Goal: Task Accomplishment & Management: Manage account settings

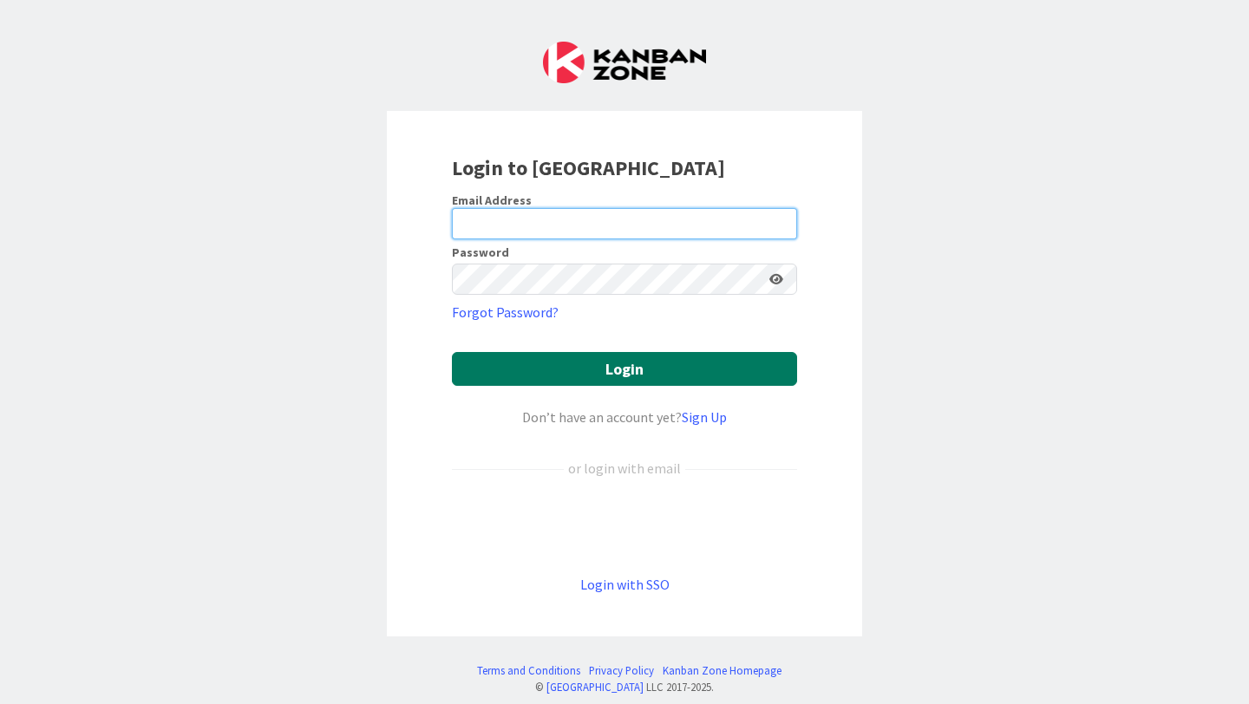
type input "[PERSON_NAME][EMAIL_ADDRESS][PERSON_NAME][DOMAIN_NAME]"
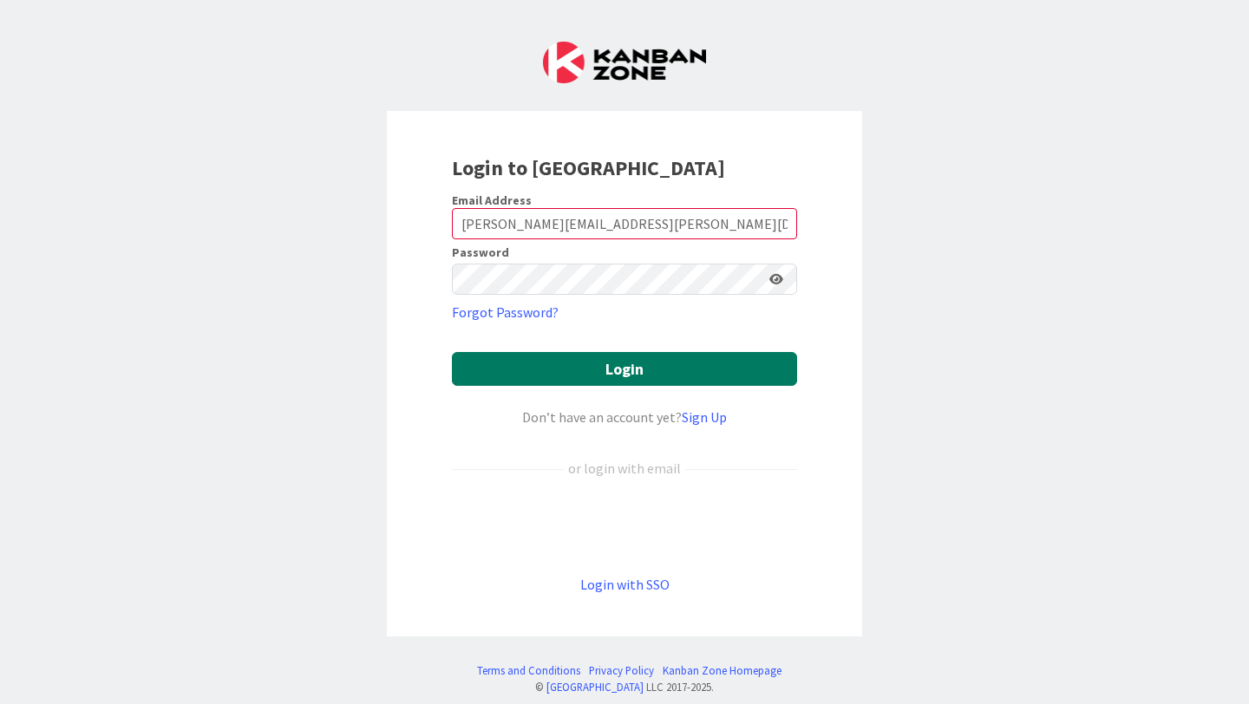
click at [622, 375] on button "Login" at bounding box center [624, 369] width 345 height 34
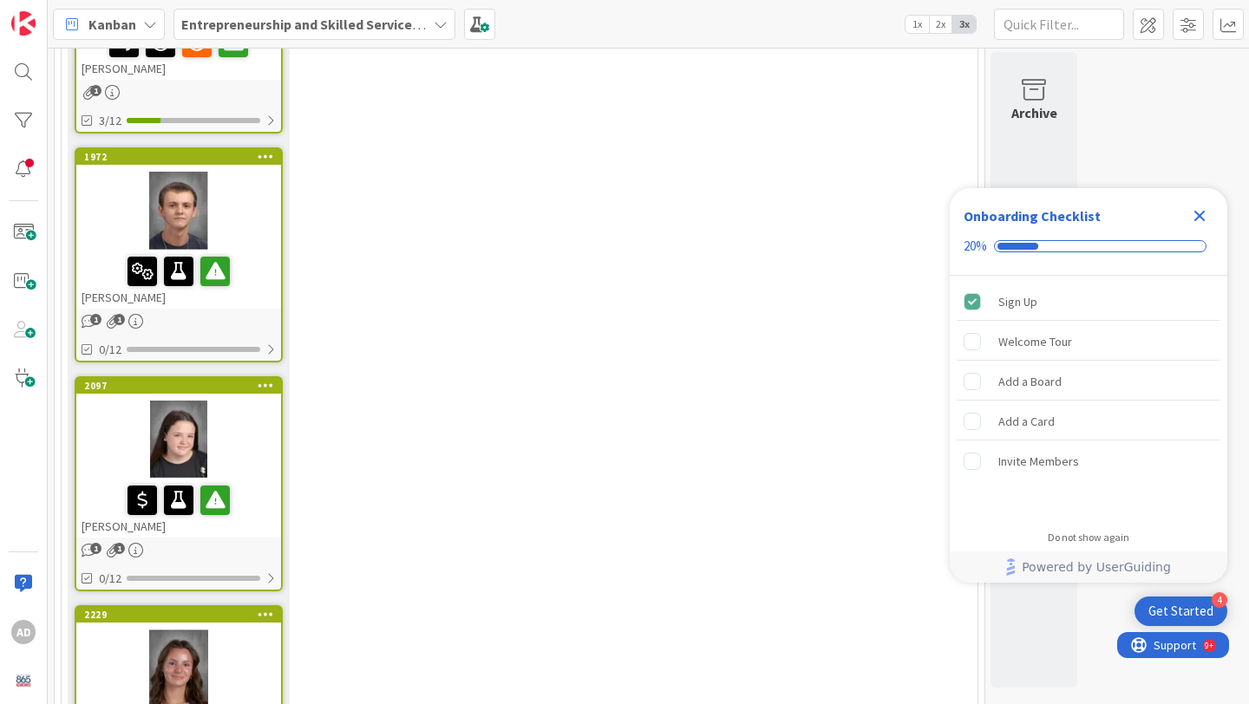
scroll to position [4645, 0]
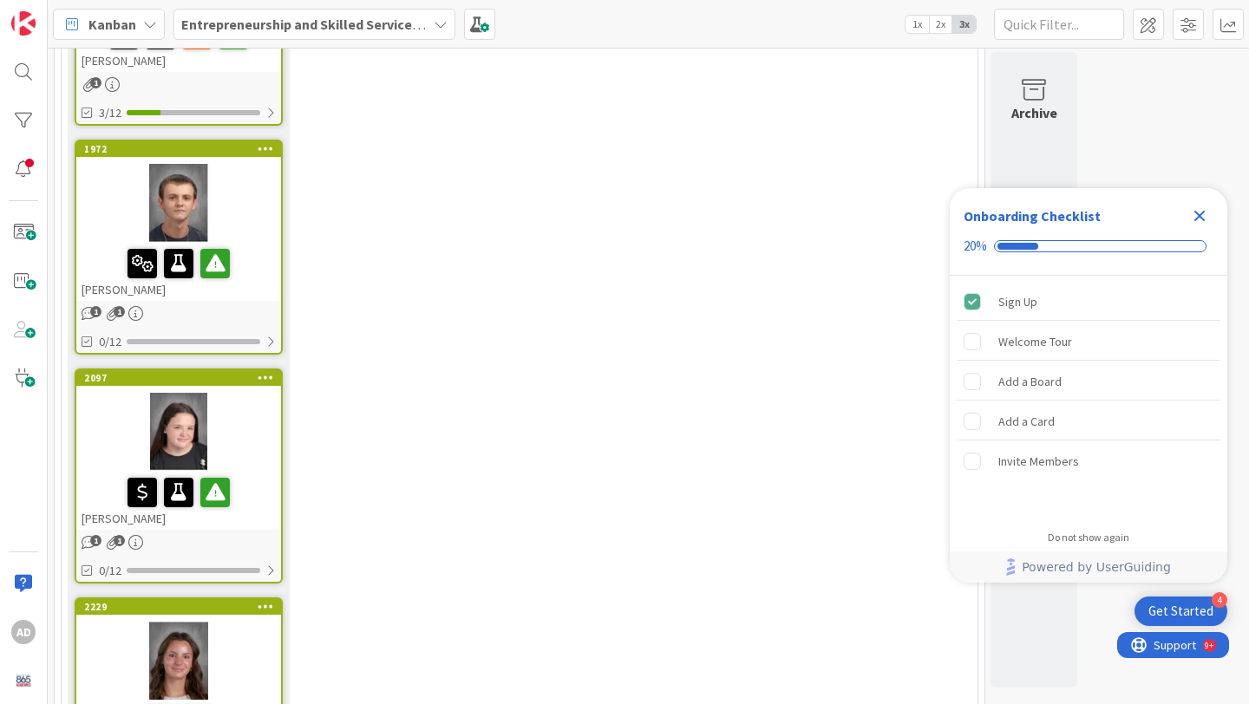
click at [250, 622] on div at bounding box center [178, 661] width 205 height 78
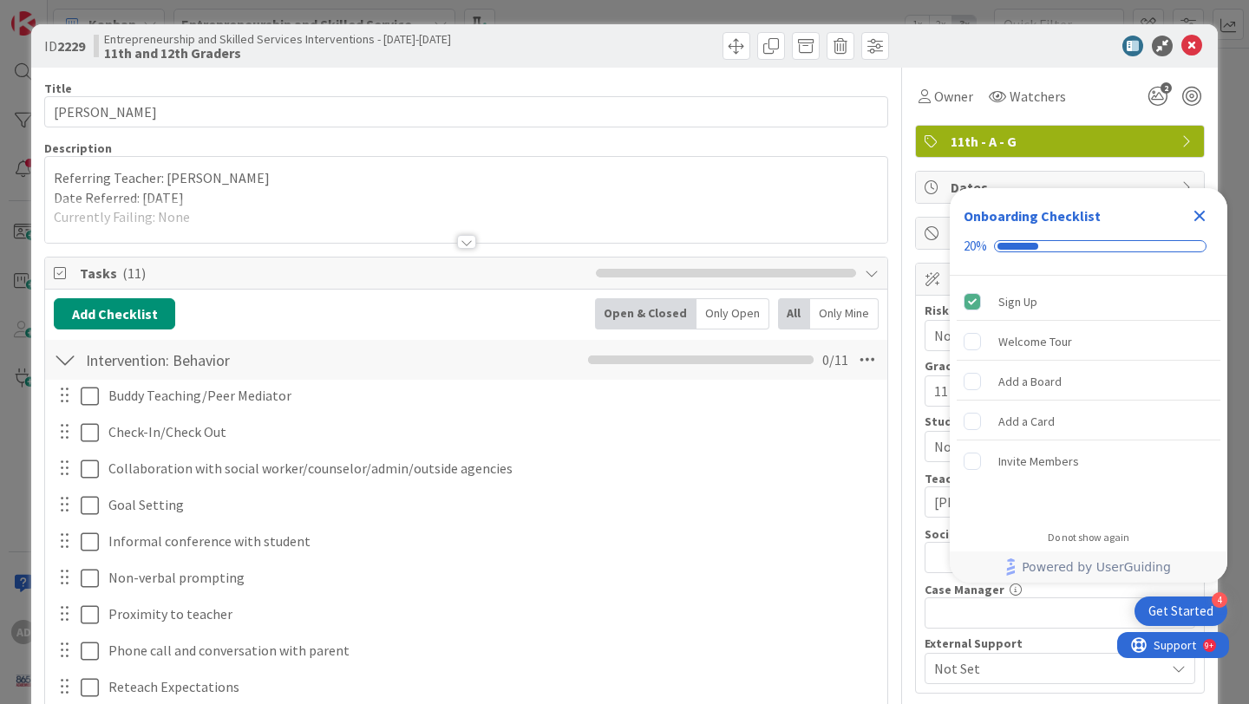
click at [330, 217] on div at bounding box center [466, 221] width 842 height 44
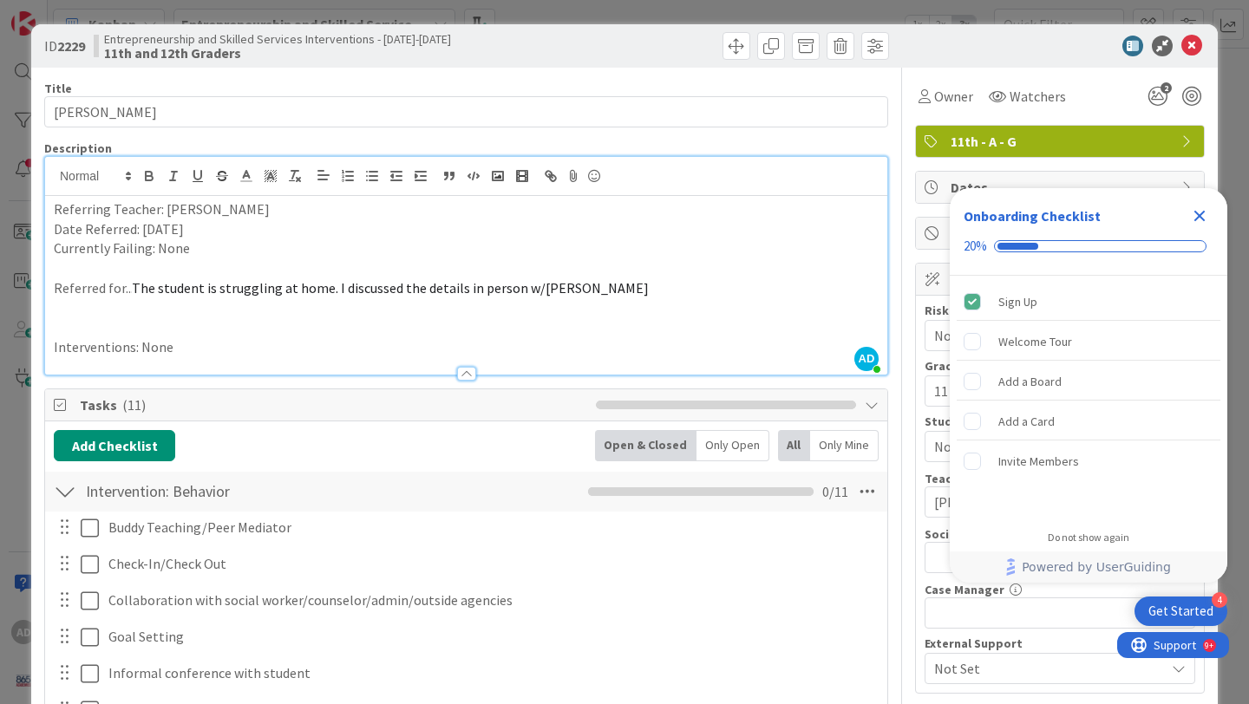
click at [466, 371] on div at bounding box center [466, 374] width 19 height 14
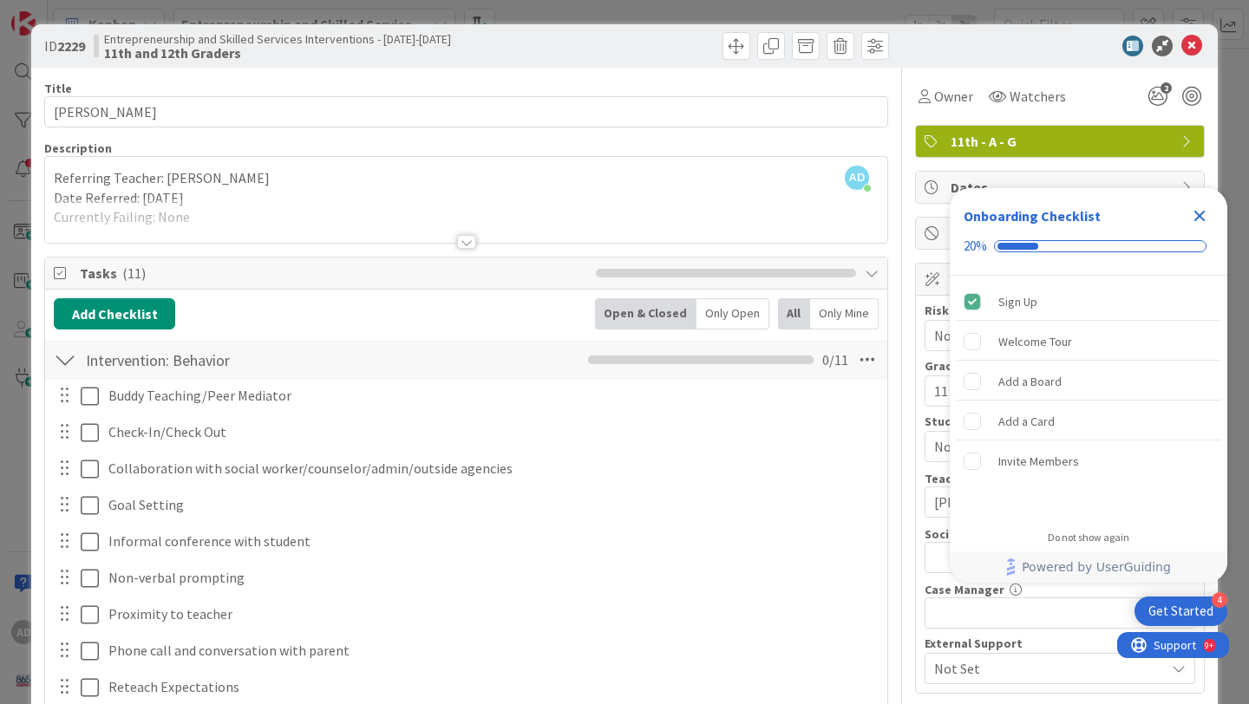
click at [1198, 212] on icon "Close Checklist" at bounding box center [1199, 216] width 21 height 21
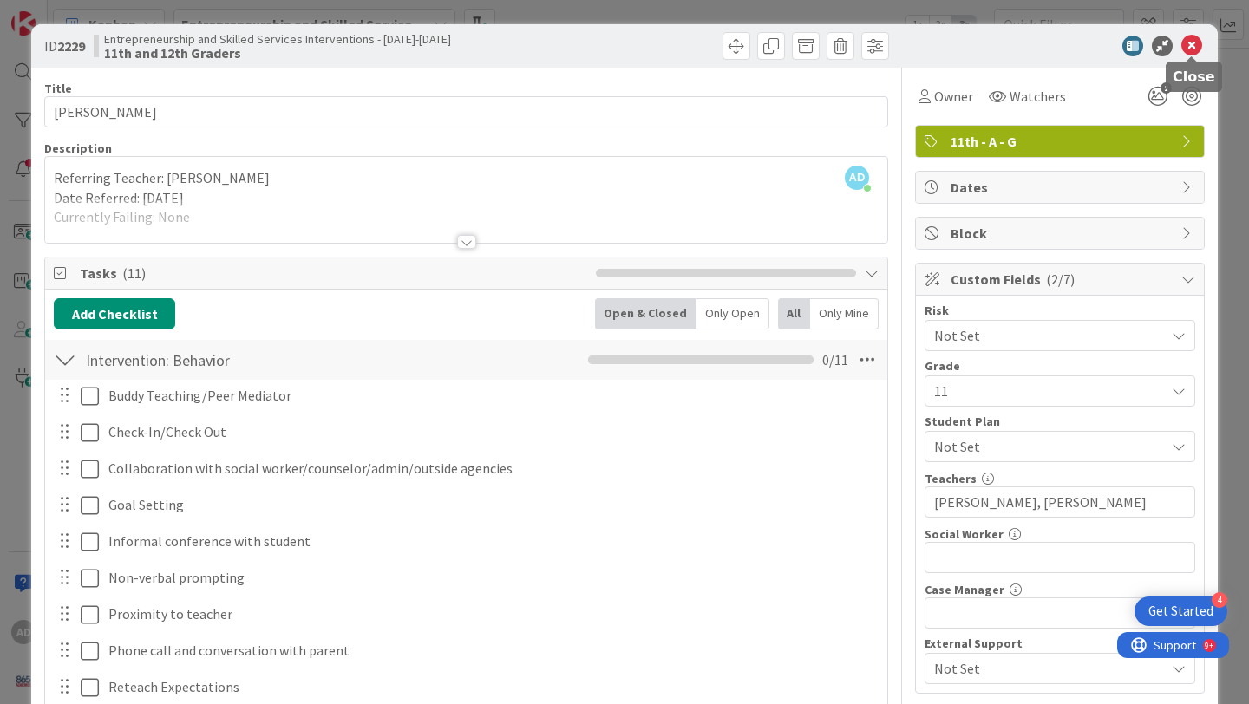
click at [1192, 40] on icon at bounding box center [1191, 46] width 21 height 21
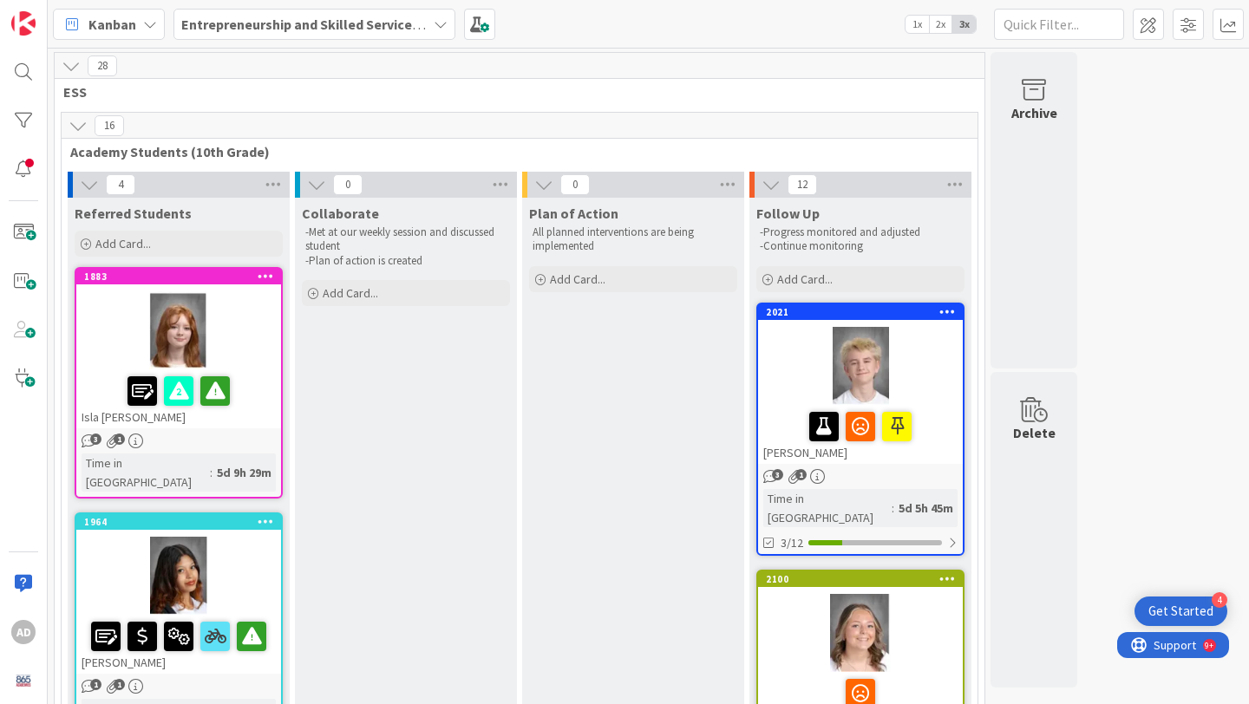
click at [247, 537] on div at bounding box center [178, 576] width 205 height 78
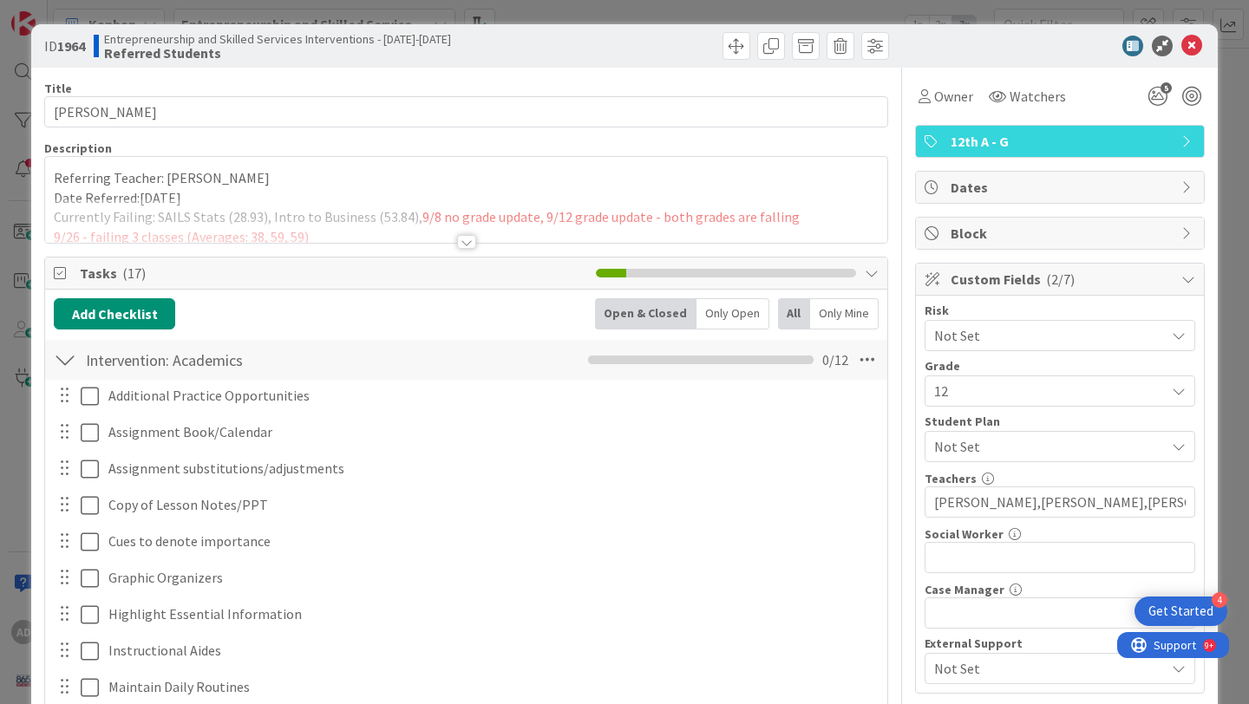
click at [470, 240] on div at bounding box center [466, 242] width 19 height 14
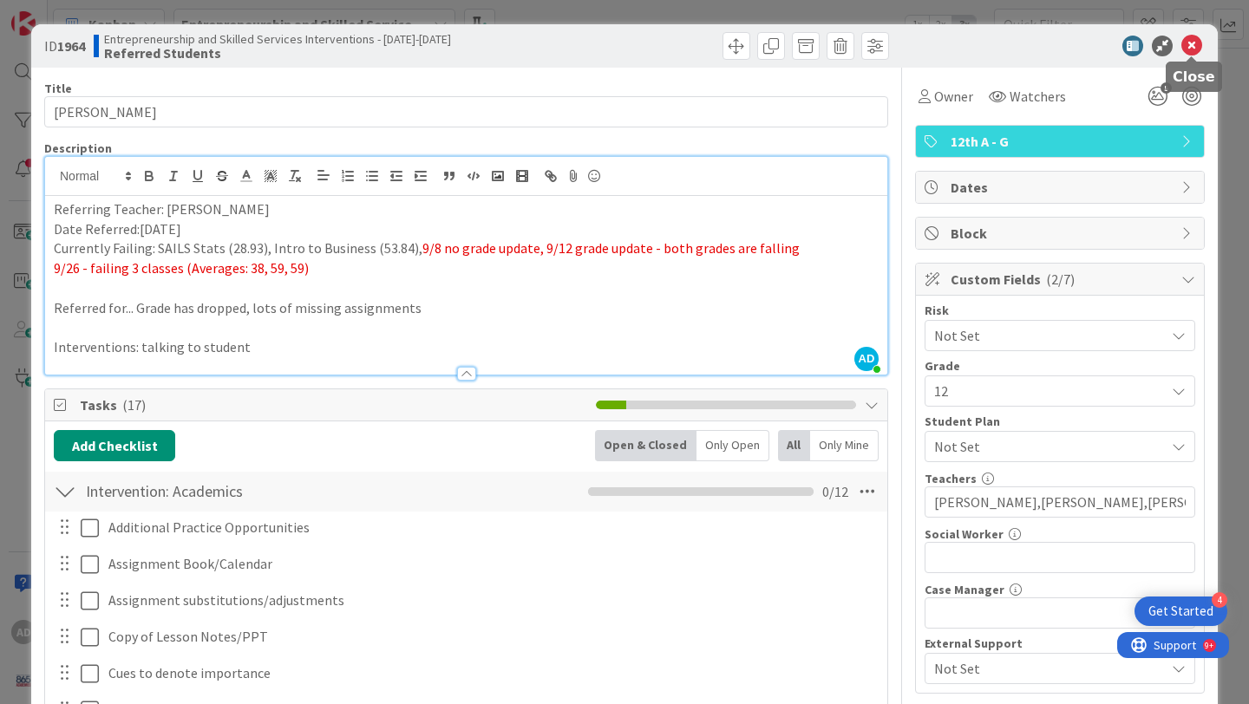
click at [1190, 43] on icon at bounding box center [1191, 46] width 21 height 21
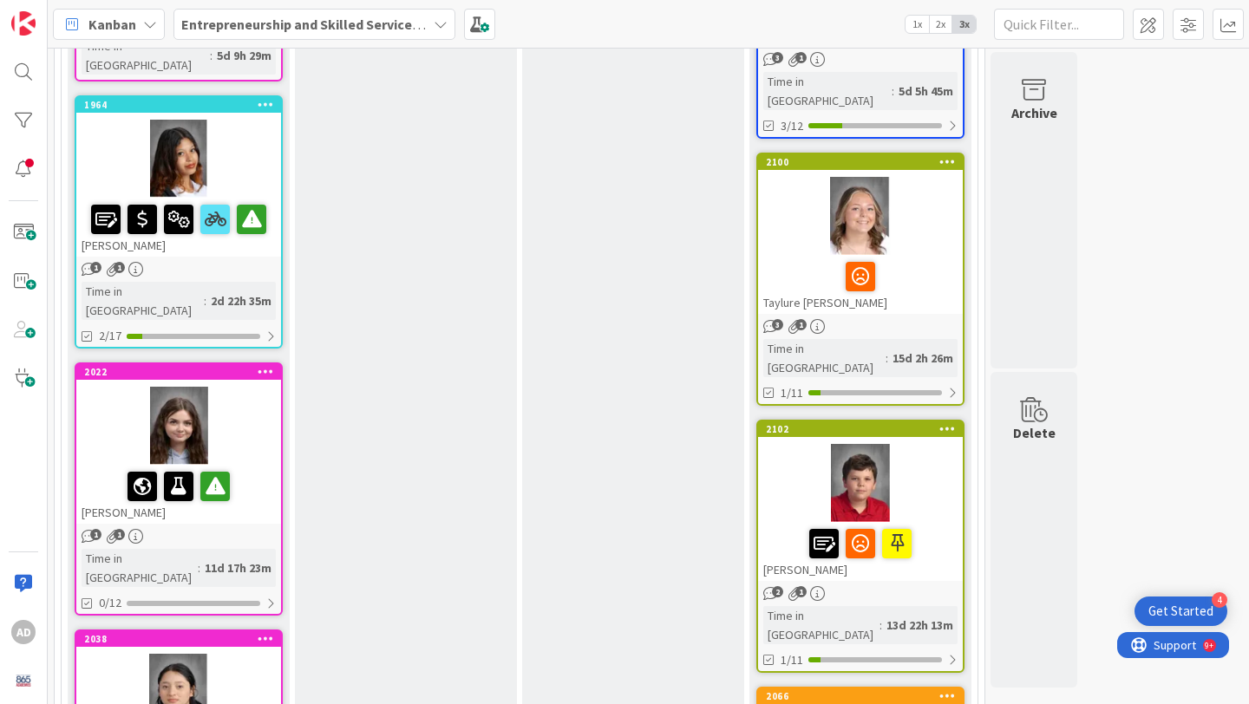
scroll to position [563, 0]
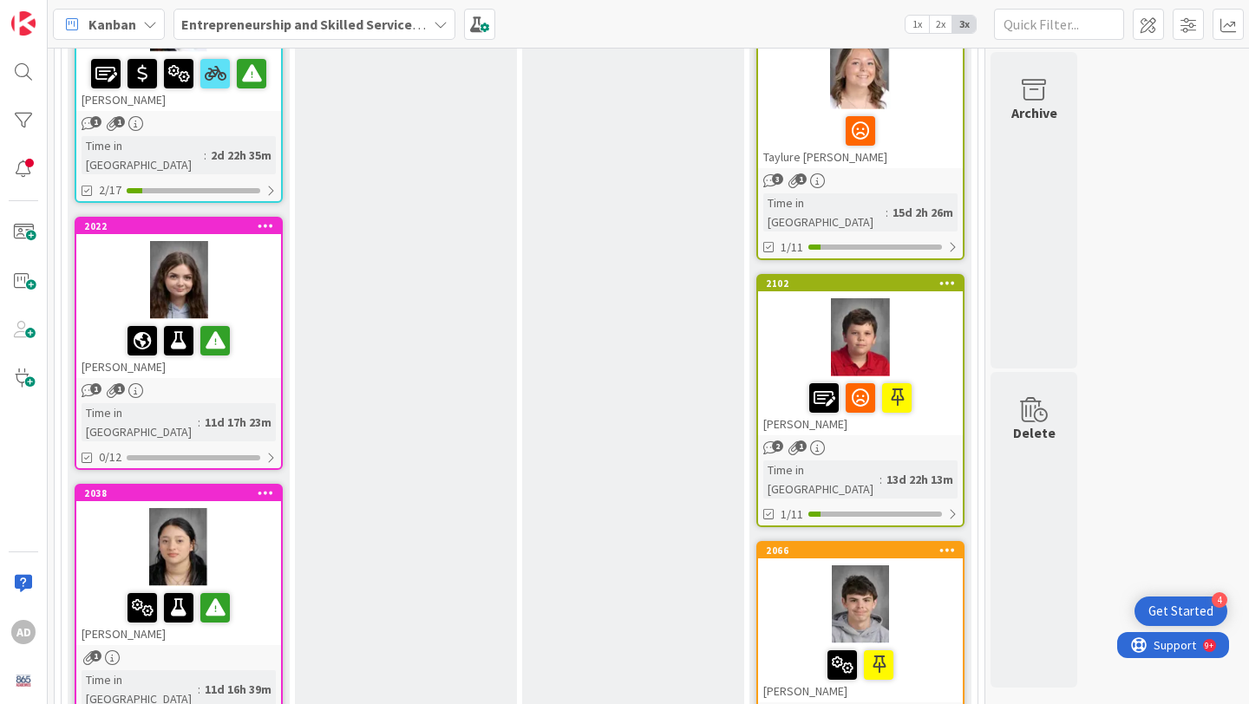
click at [251, 508] on div at bounding box center [178, 547] width 205 height 78
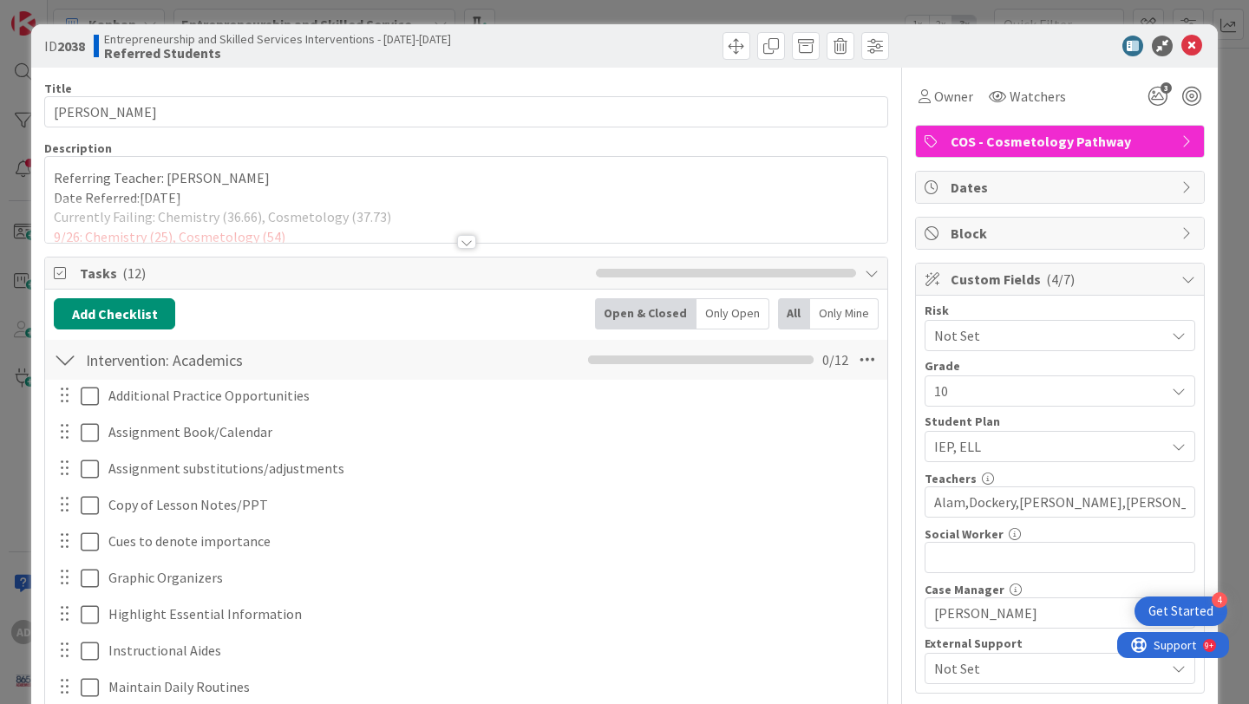
click at [479, 235] on div at bounding box center [466, 221] width 842 height 44
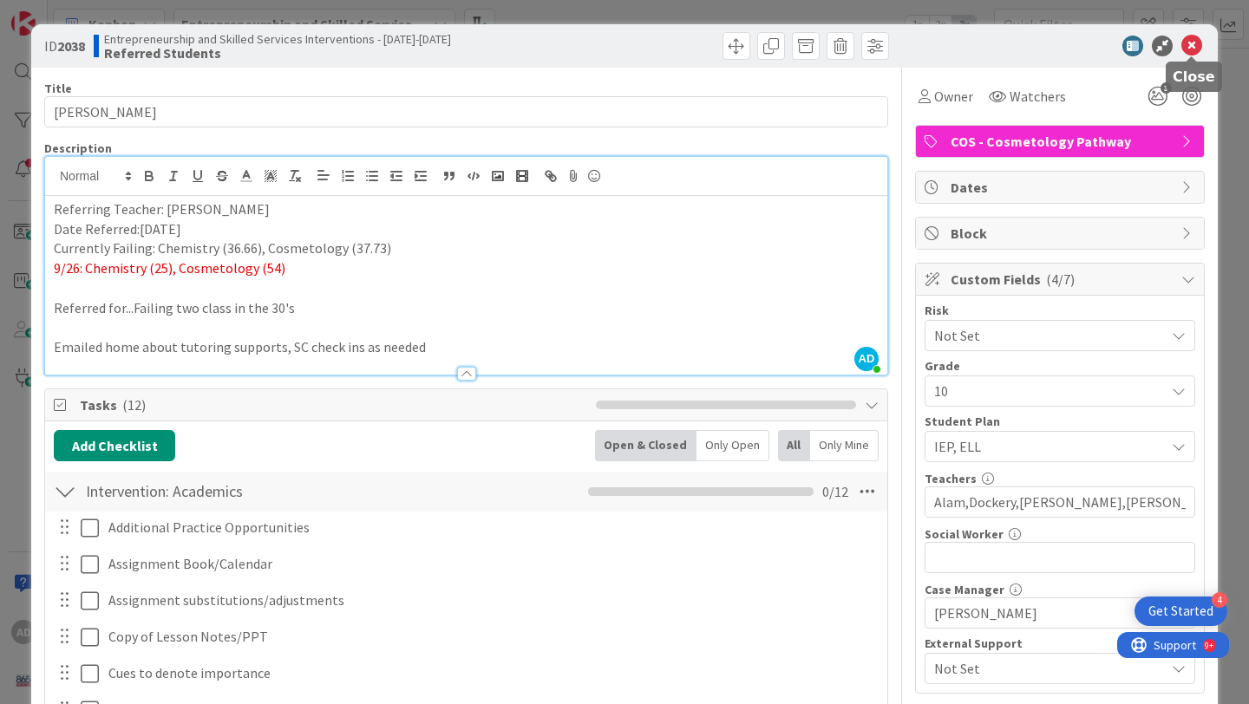
click at [1189, 47] on icon at bounding box center [1191, 46] width 21 height 21
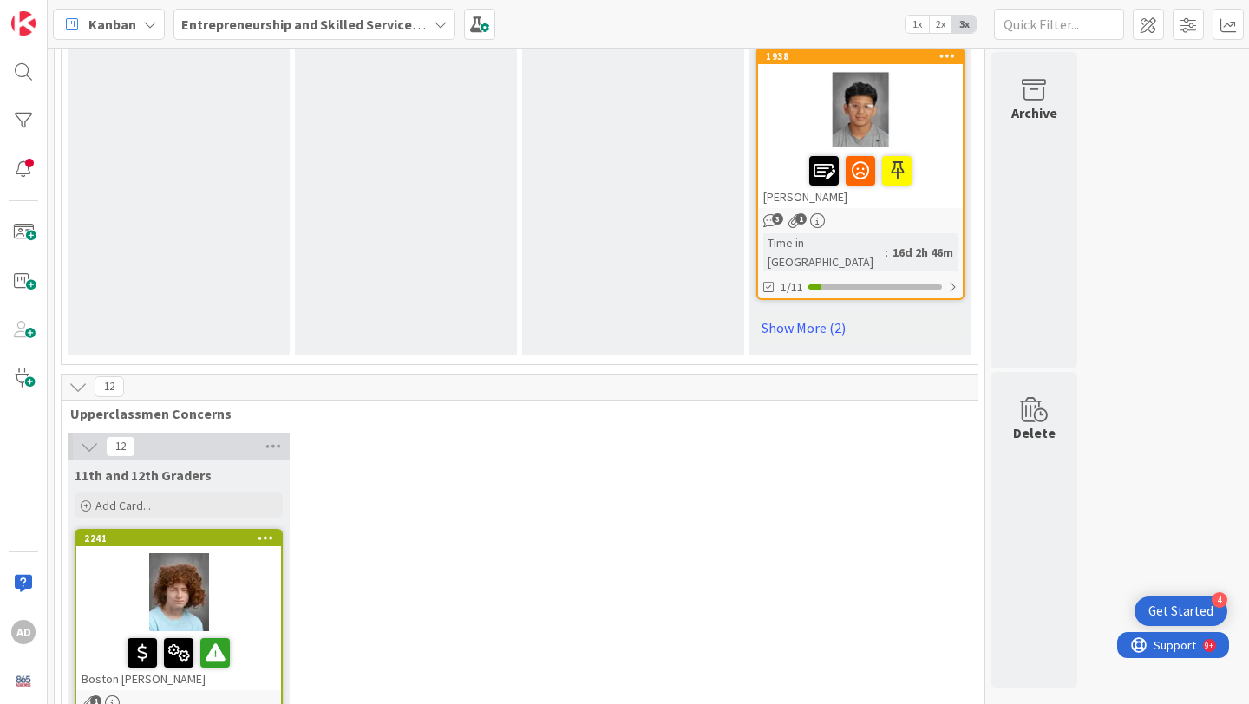
scroll to position [2661, 0]
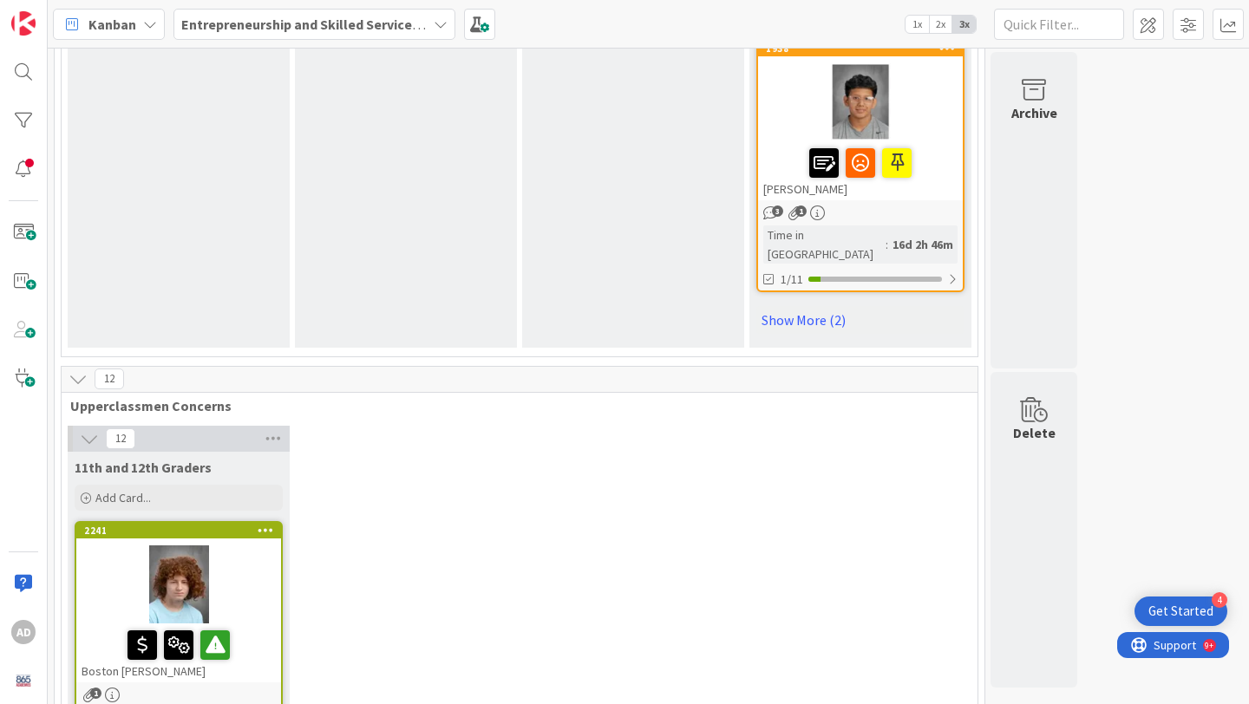
click at [239, 545] on div at bounding box center [178, 584] width 205 height 78
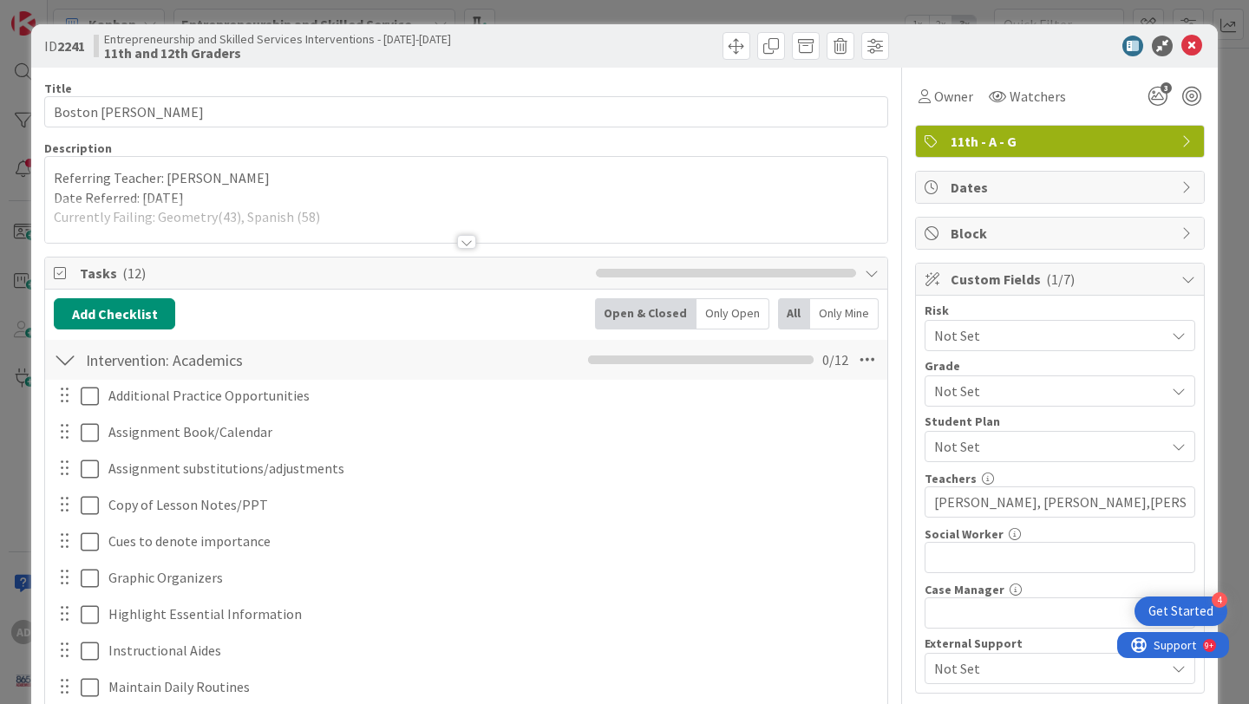
click at [467, 231] on div at bounding box center [466, 221] width 842 height 44
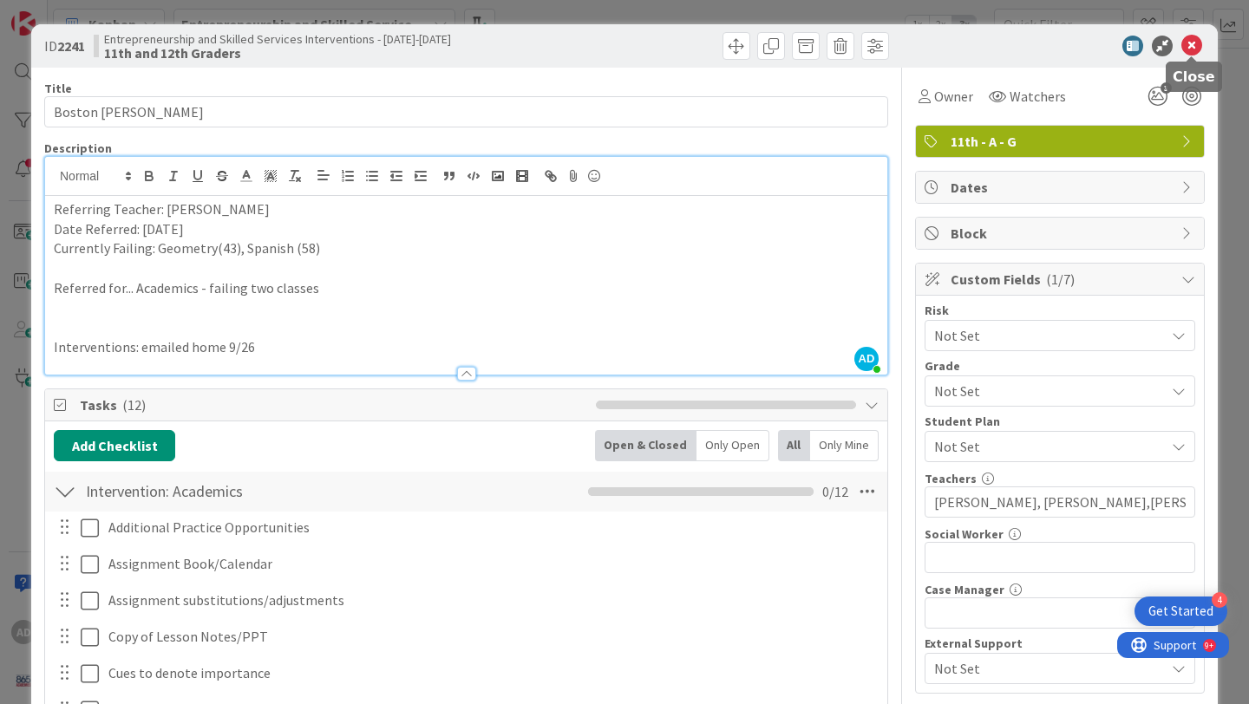
click at [1197, 42] on icon at bounding box center [1191, 46] width 21 height 21
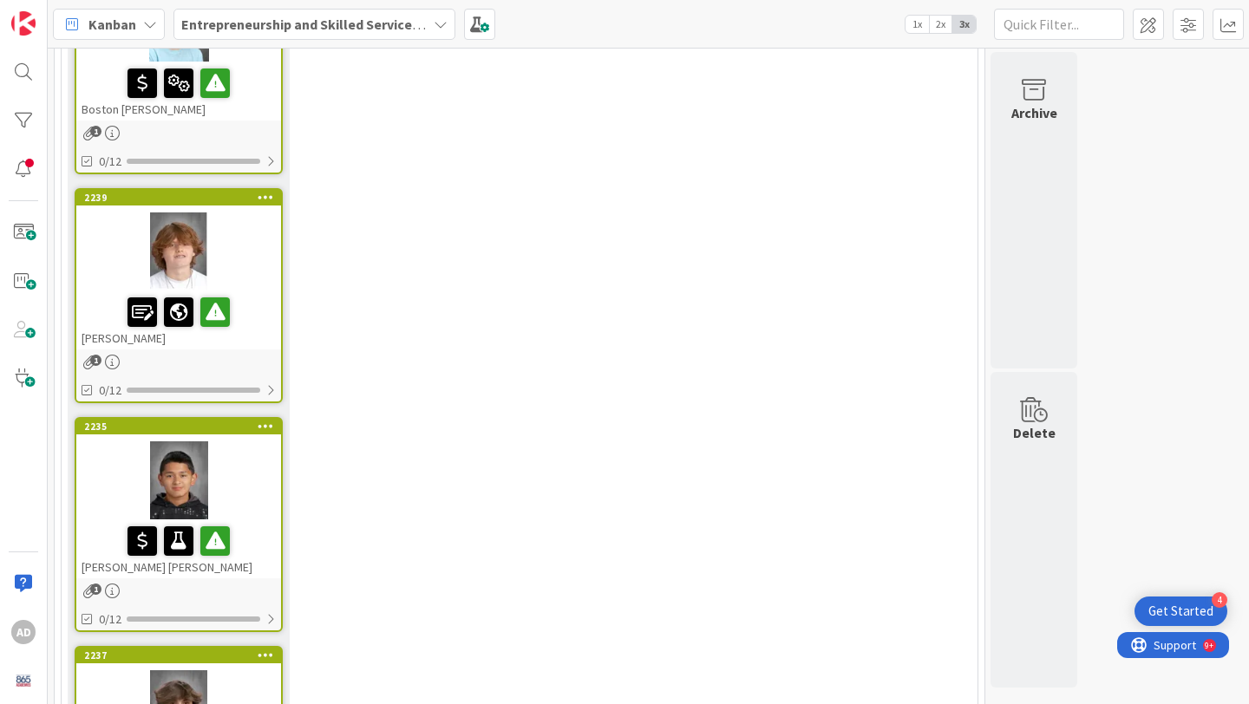
scroll to position [3302, 0]
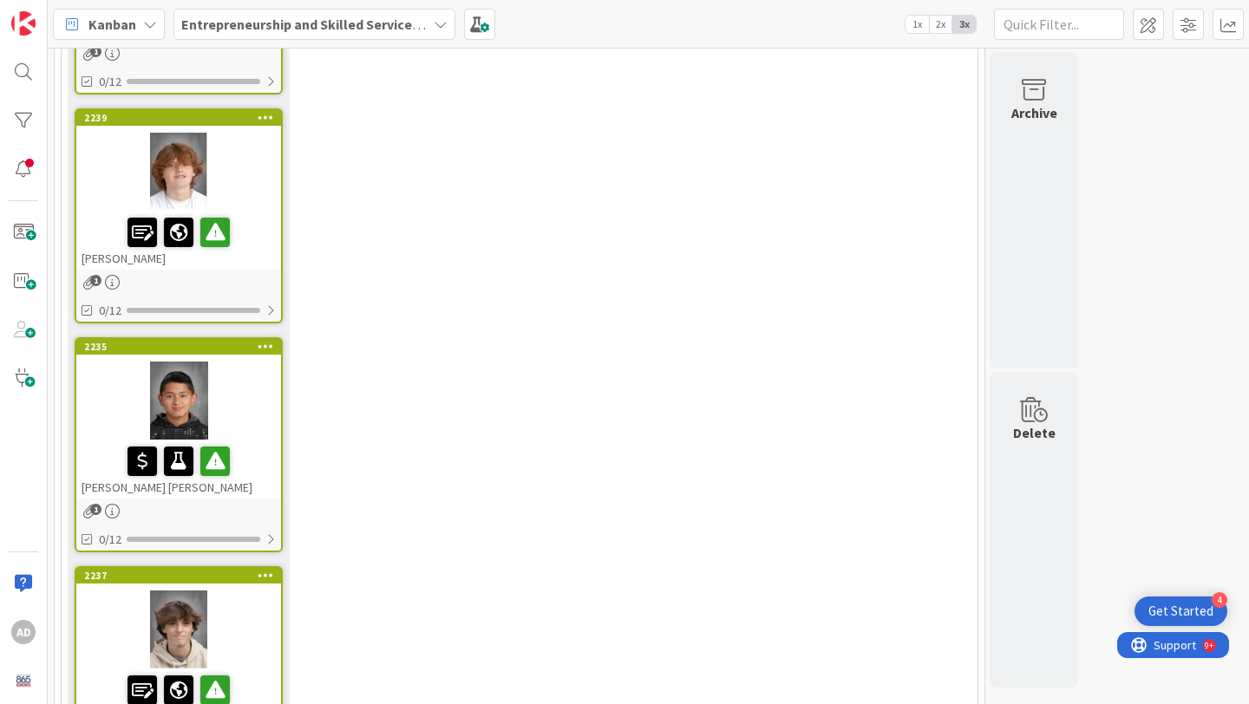
click at [249, 362] on div at bounding box center [178, 401] width 205 height 78
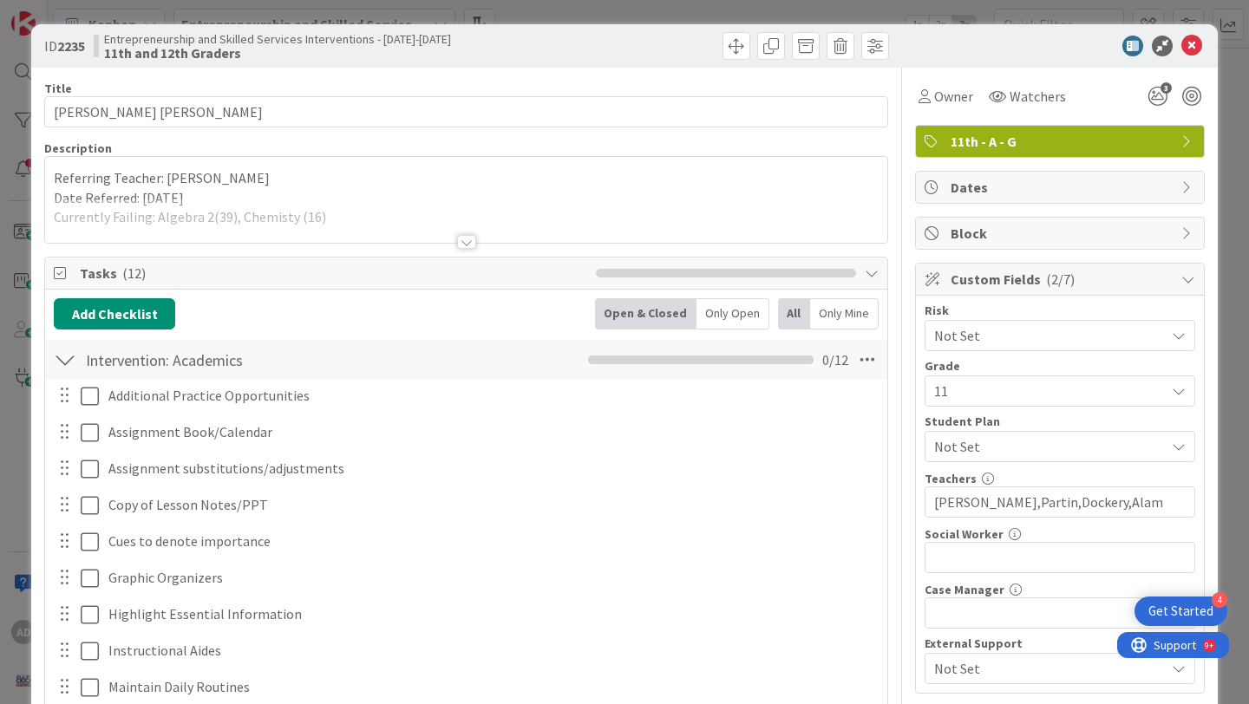
click at [256, 218] on div at bounding box center [466, 221] width 842 height 44
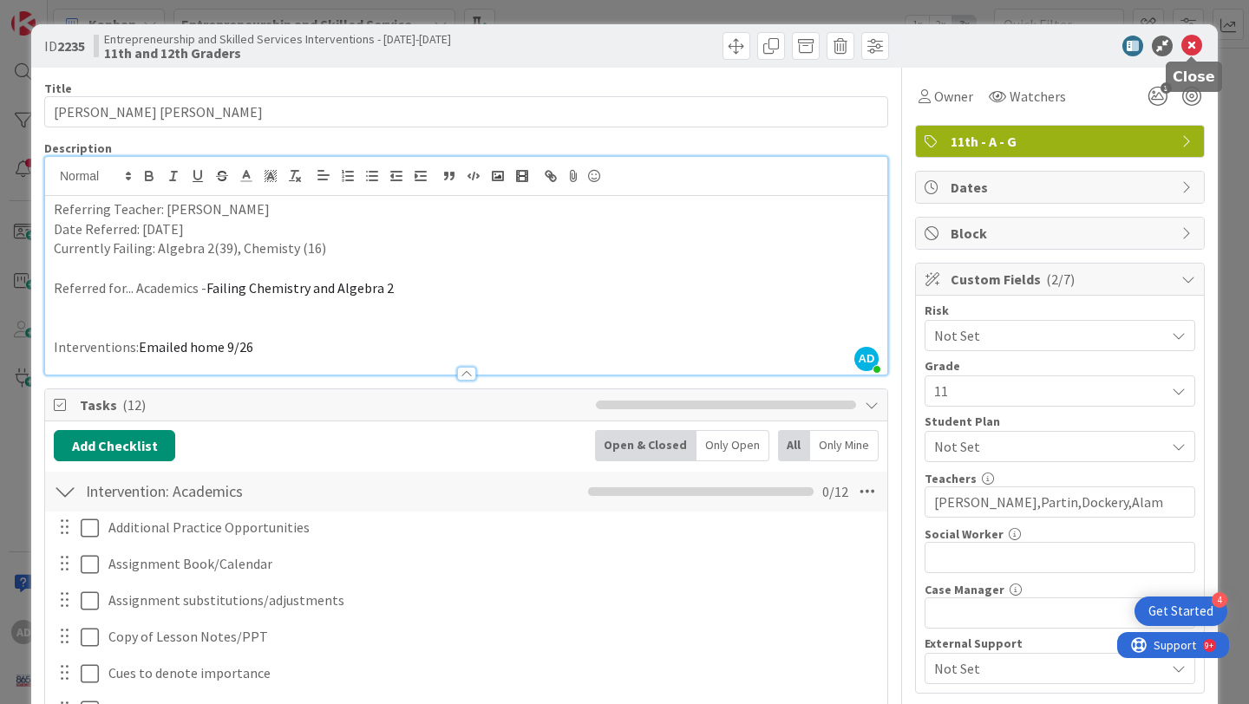
click at [1192, 48] on icon at bounding box center [1191, 46] width 21 height 21
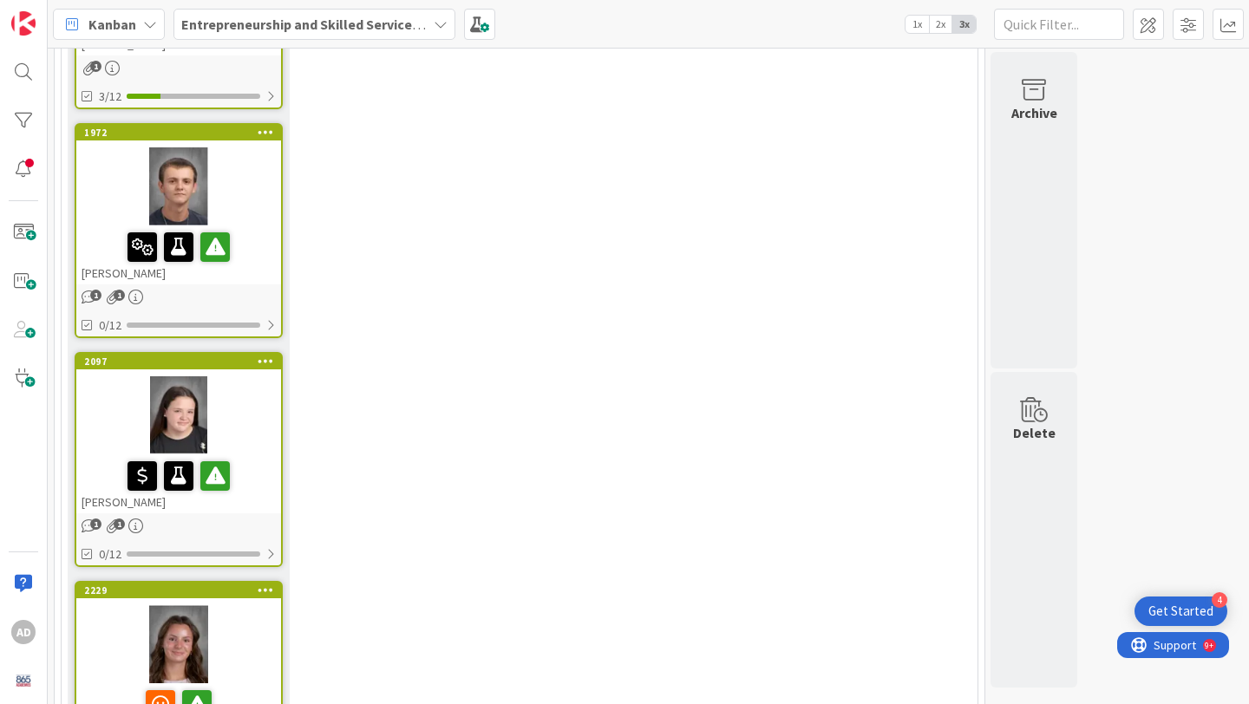
scroll to position [4647, 0]
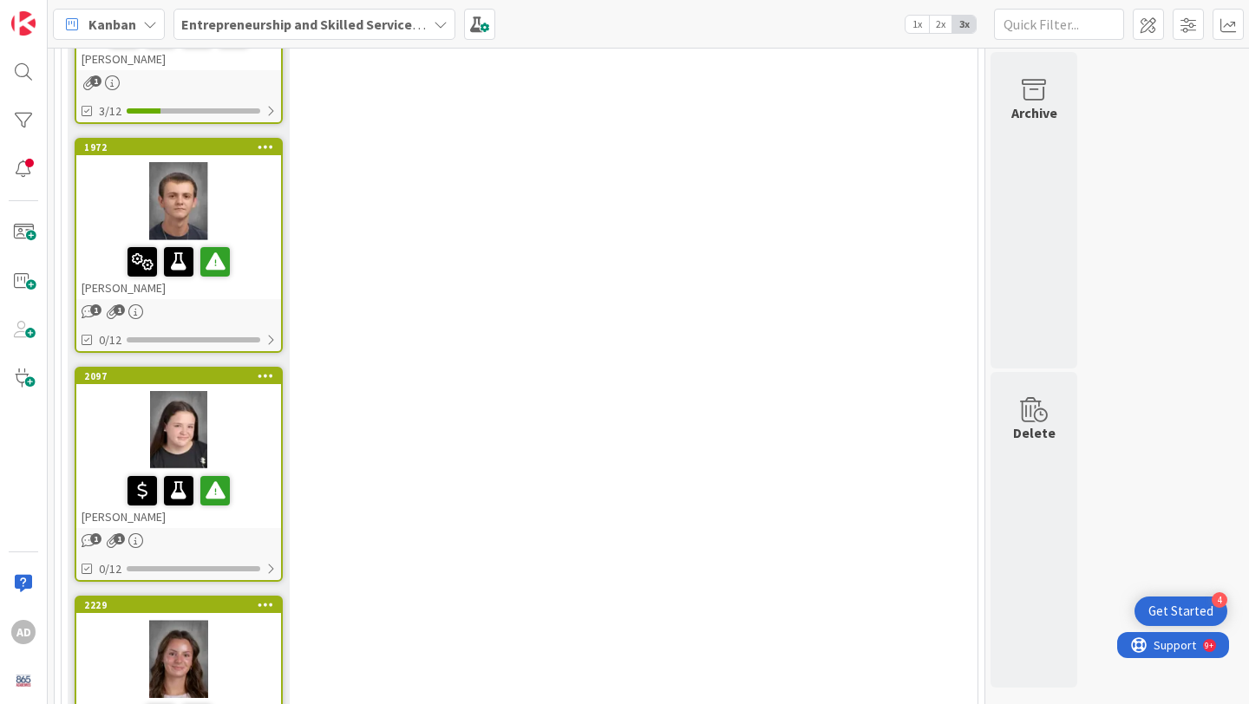
click at [240, 391] on div at bounding box center [178, 430] width 205 height 78
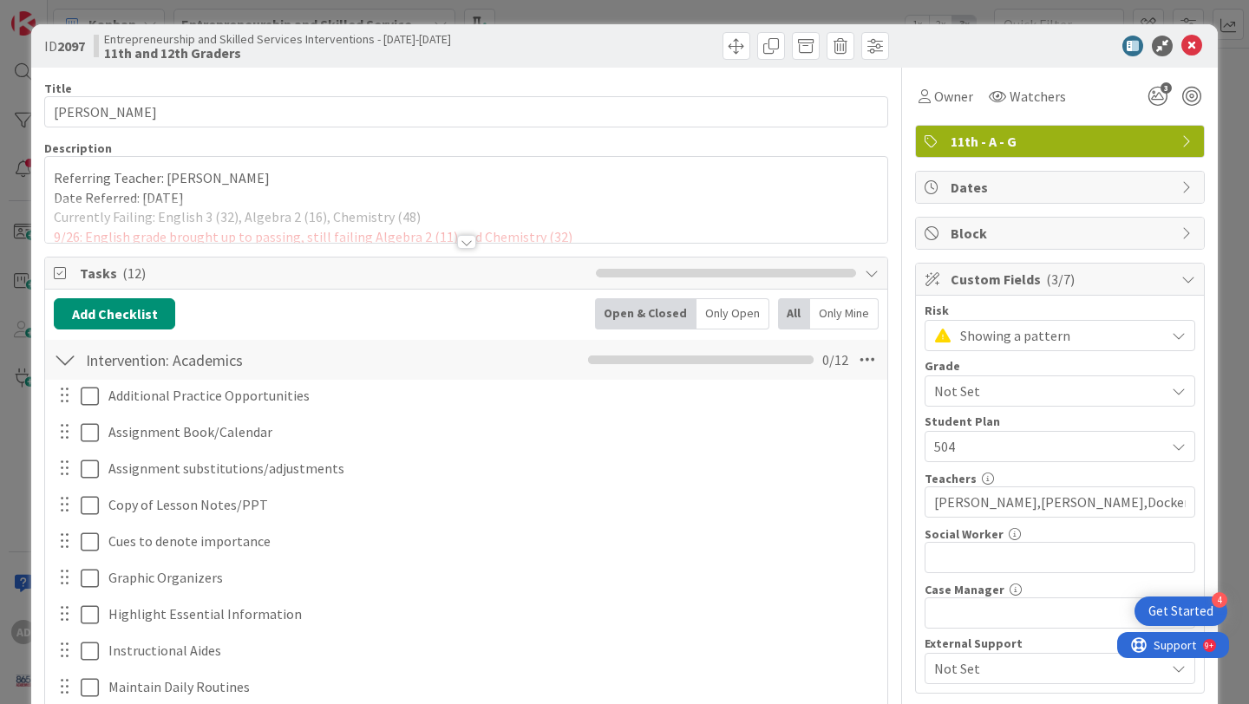
click at [389, 241] on div at bounding box center [466, 221] width 842 height 44
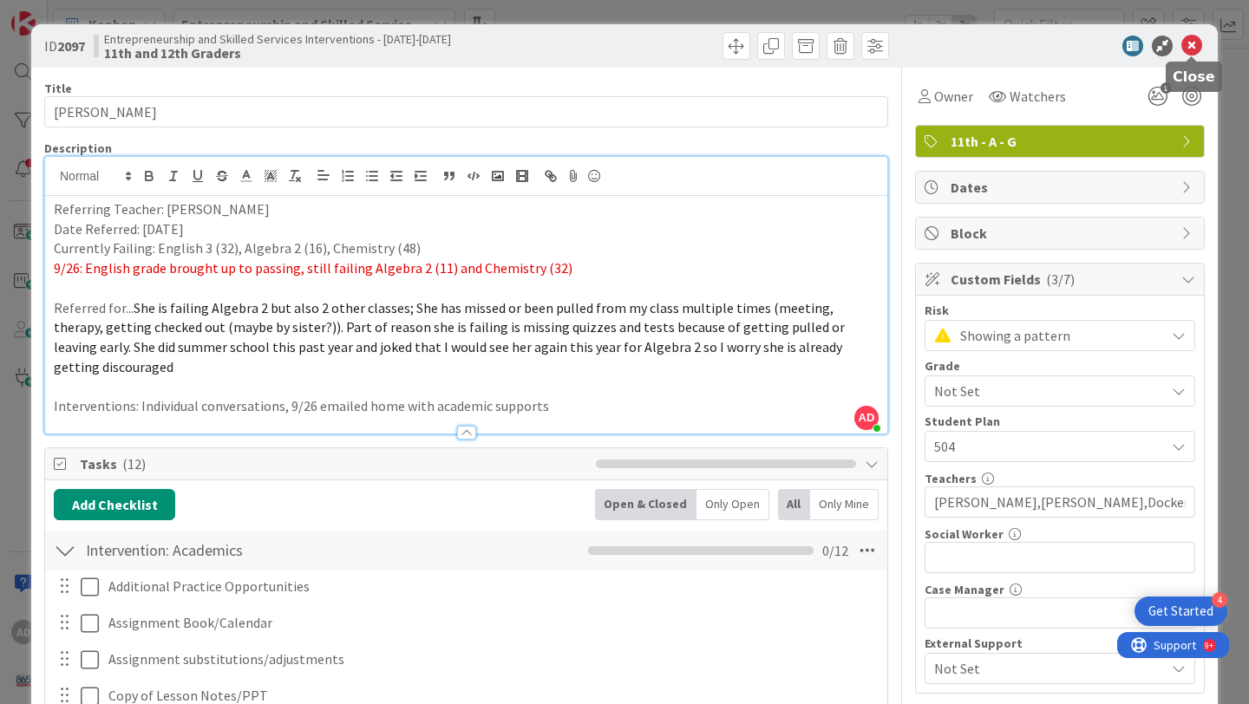
click at [1191, 40] on icon at bounding box center [1191, 46] width 21 height 21
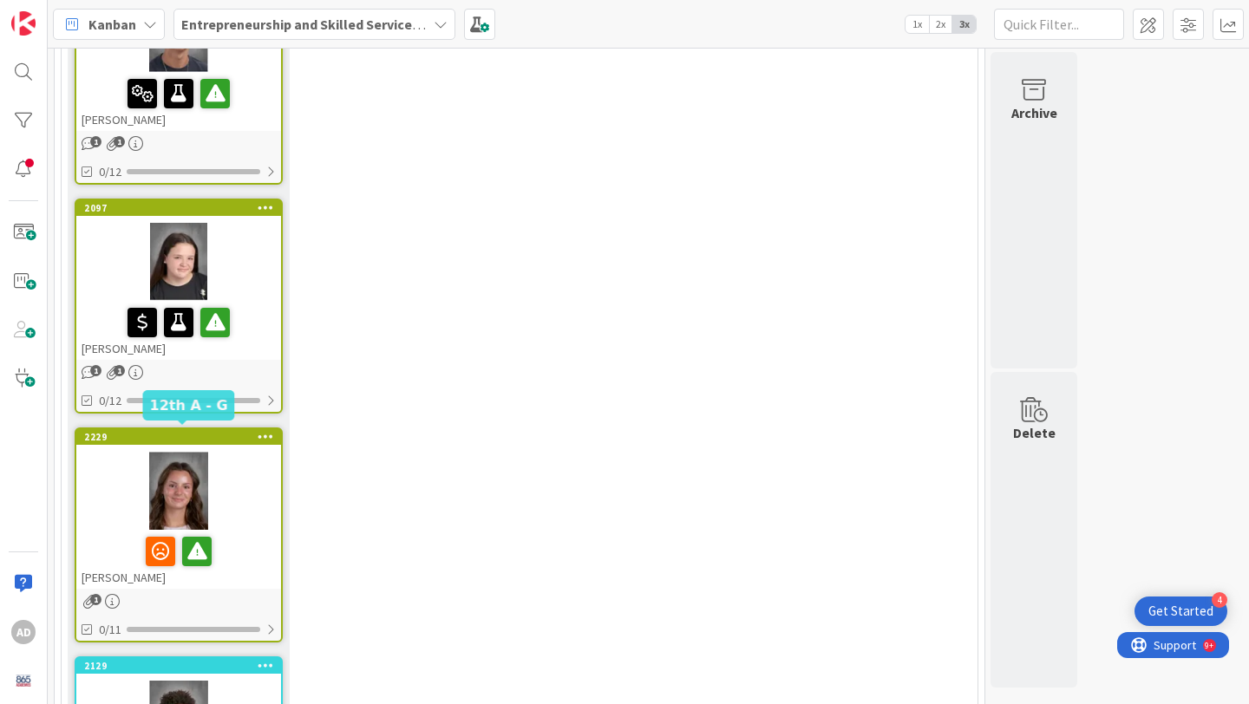
scroll to position [4775, 0]
